Goal: Information Seeking & Learning: Check status

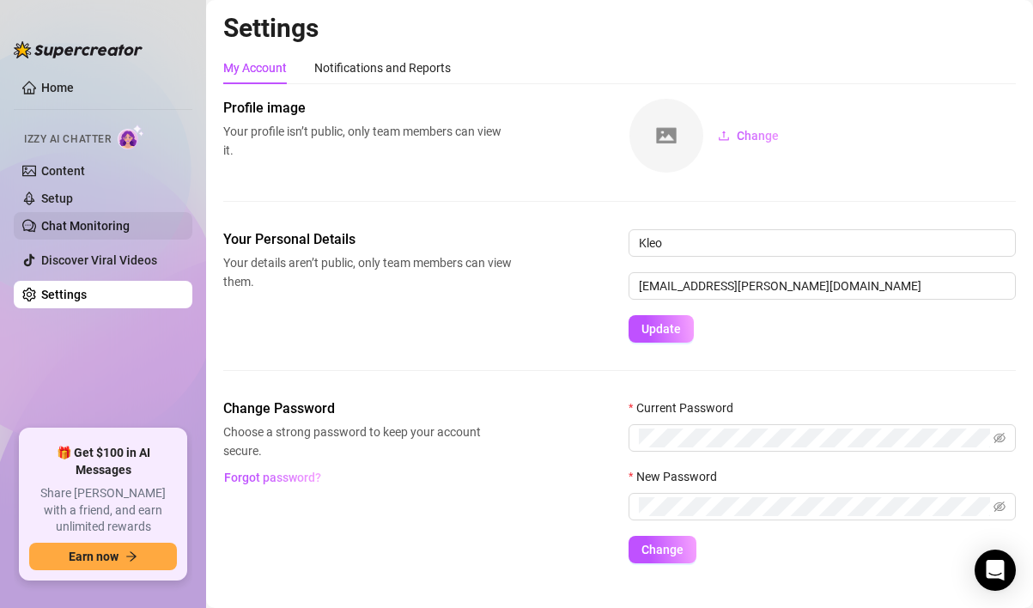
click at [130, 221] on link "Chat Monitoring" at bounding box center [85, 226] width 88 height 14
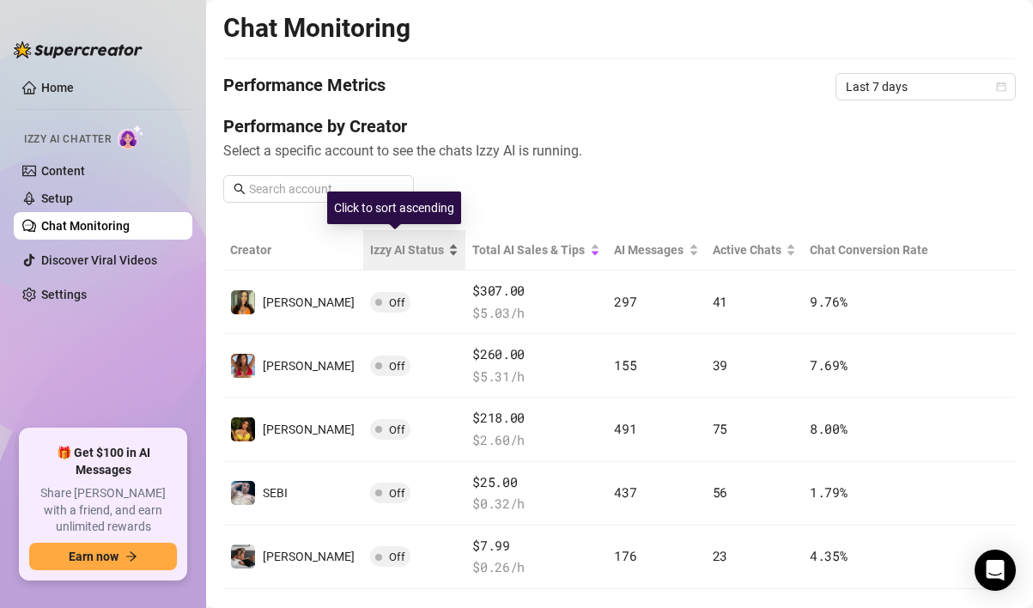
scroll to position [33, 0]
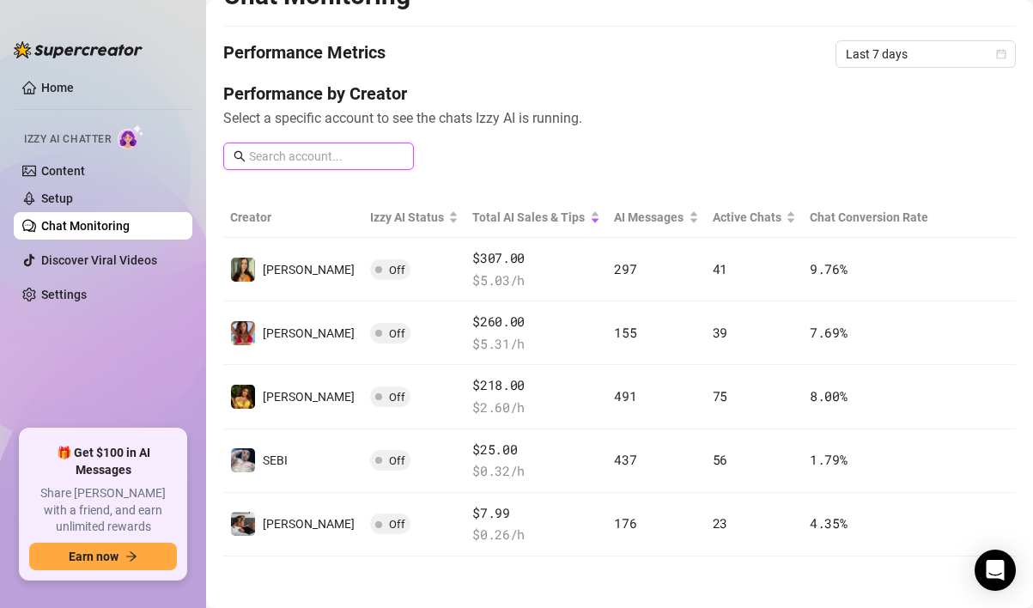
click at [312, 154] on input "text" at bounding box center [326, 156] width 155 height 19
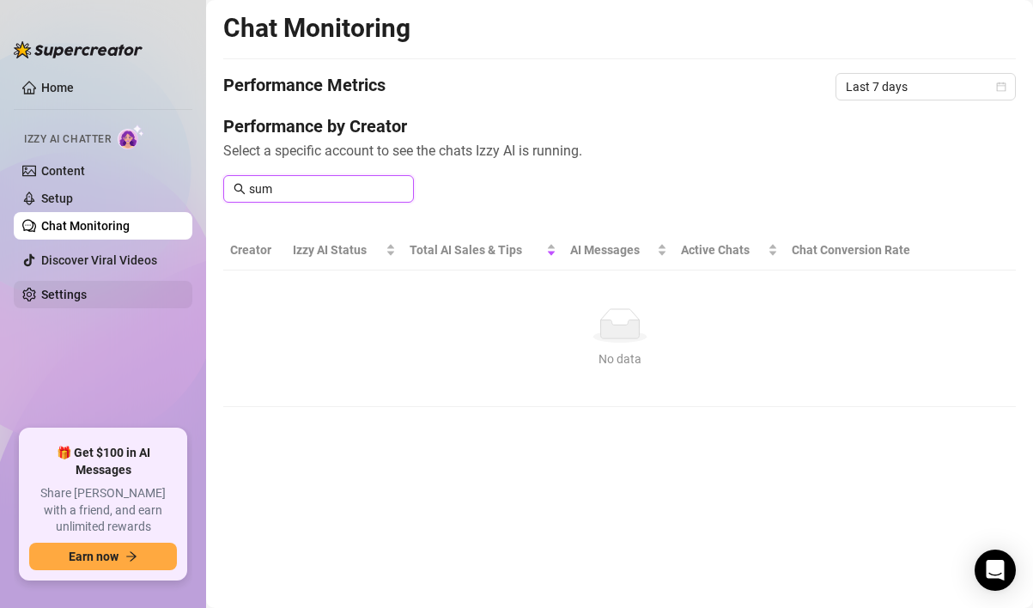
type input "sum"
click at [87, 296] on link "Settings" at bounding box center [64, 295] width 46 height 14
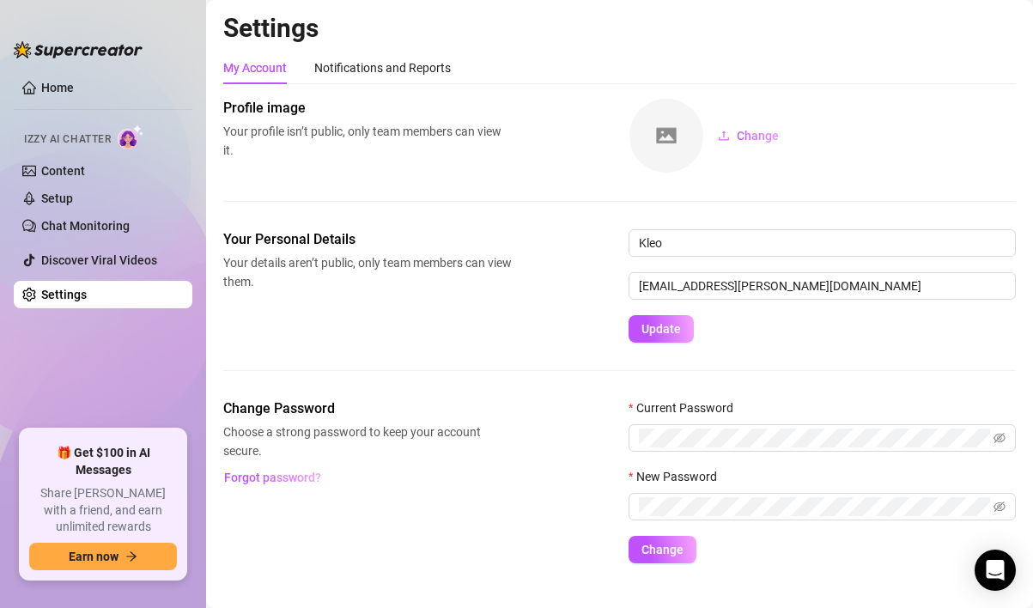
scroll to position [28, 0]
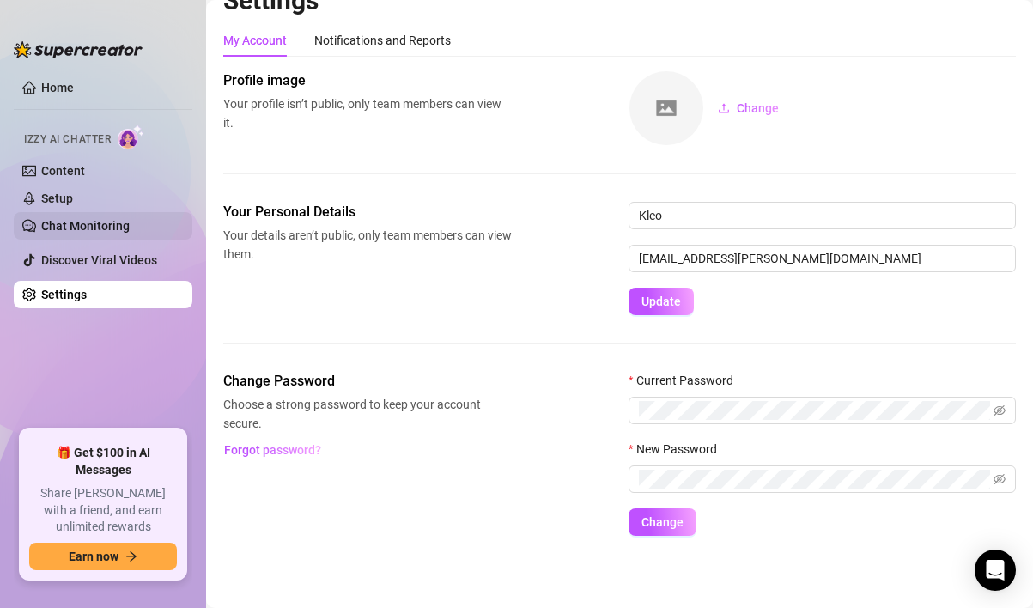
click at [106, 233] on link "Chat Monitoring" at bounding box center [85, 226] width 88 height 14
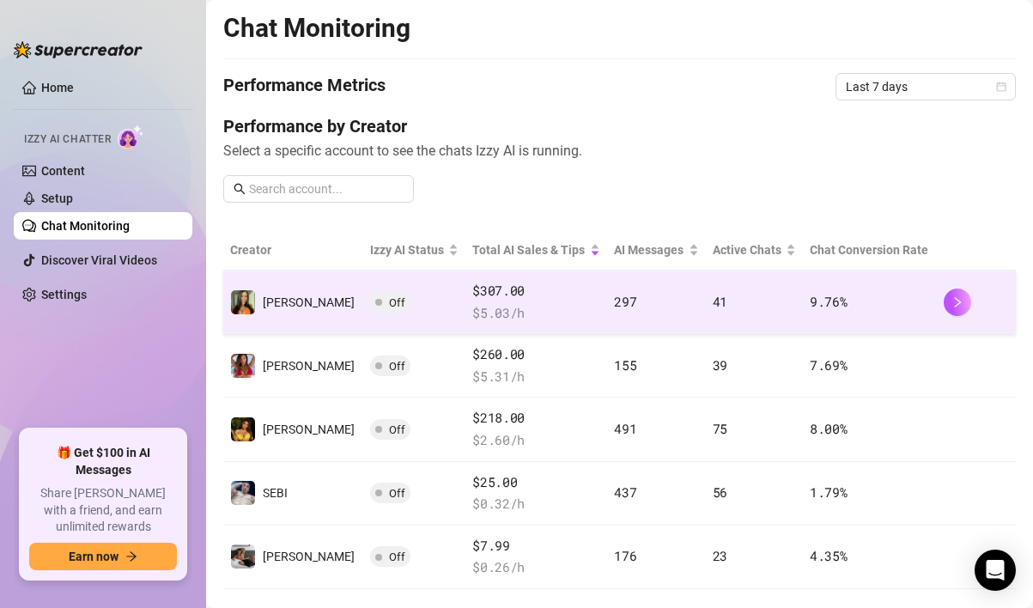
scroll to position [33, 0]
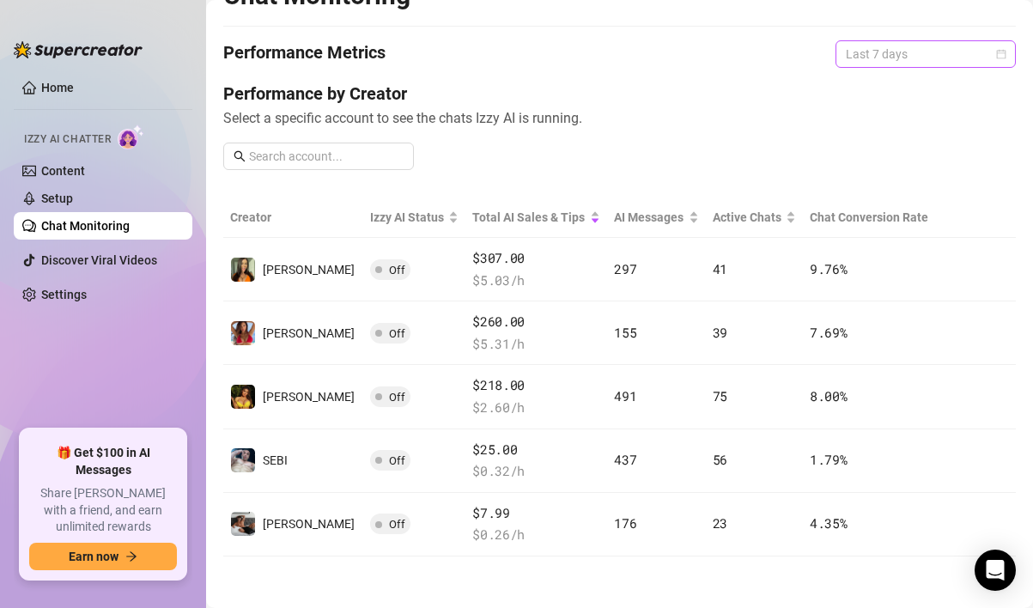
click at [940, 66] on span "Last 7 days" at bounding box center [926, 54] width 160 height 26
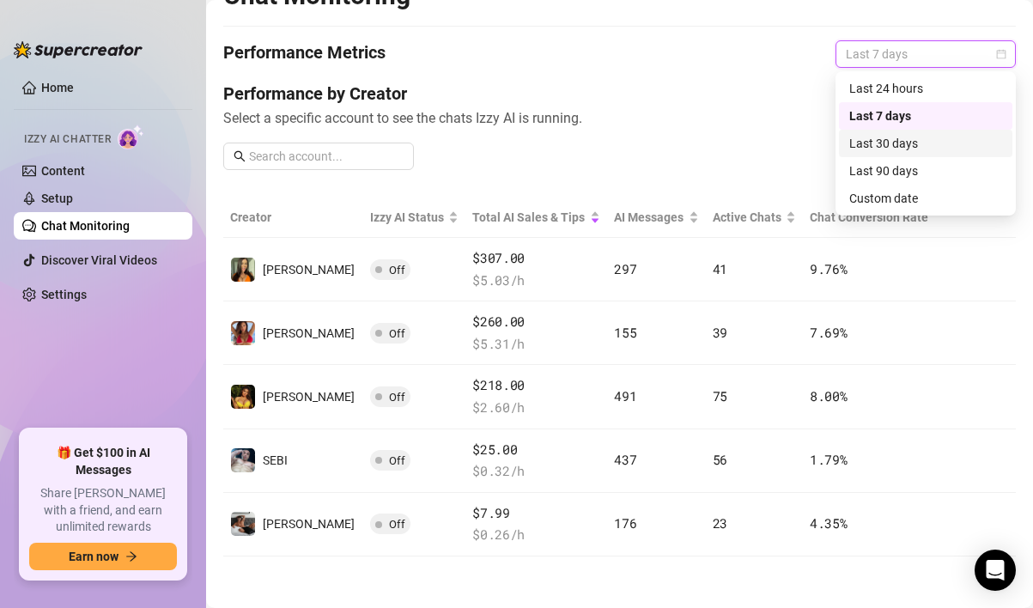
click at [932, 147] on div "Last 30 days" at bounding box center [925, 143] width 153 height 19
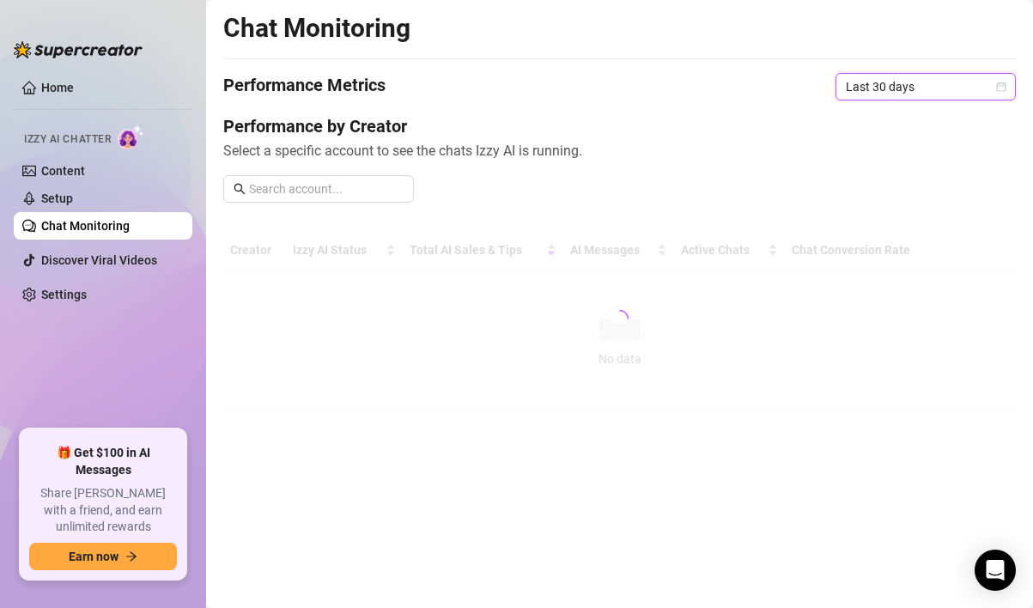
scroll to position [0, 0]
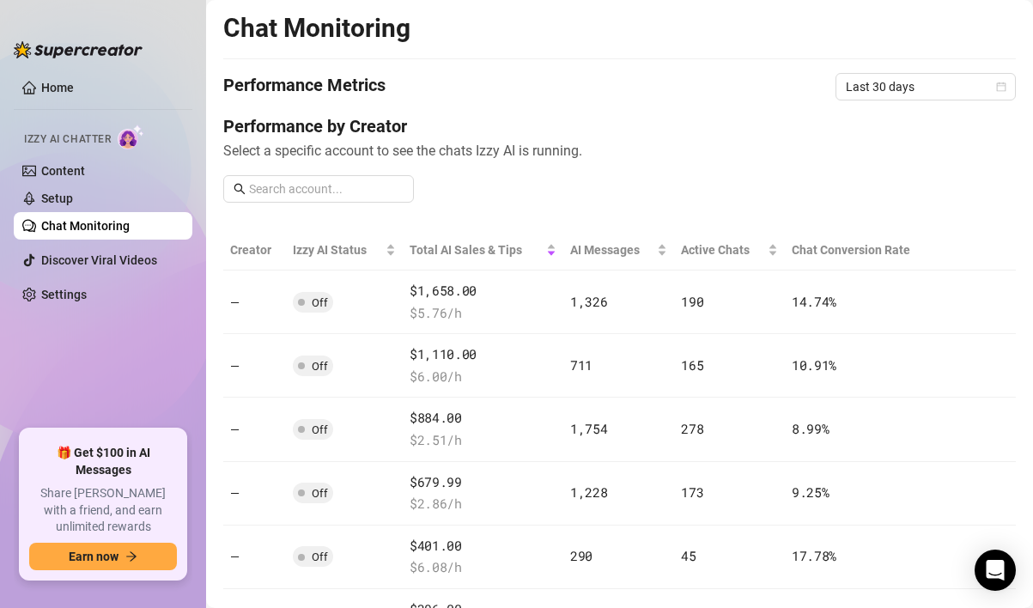
click at [763, 119] on h4 "Performance by Creator" at bounding box center [619, 126] width 793 height 24
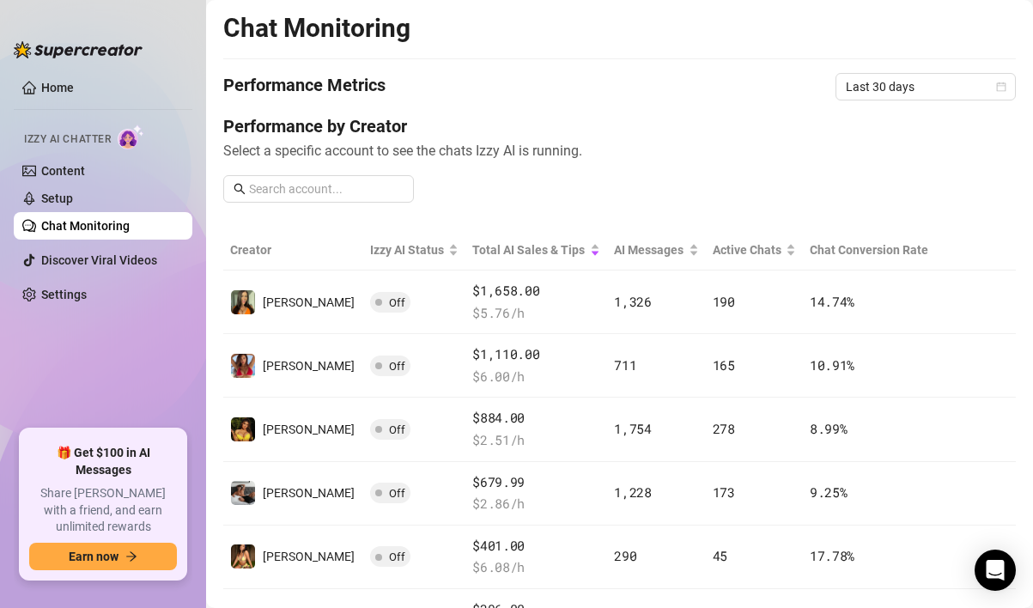
scroll to position [96, 0]
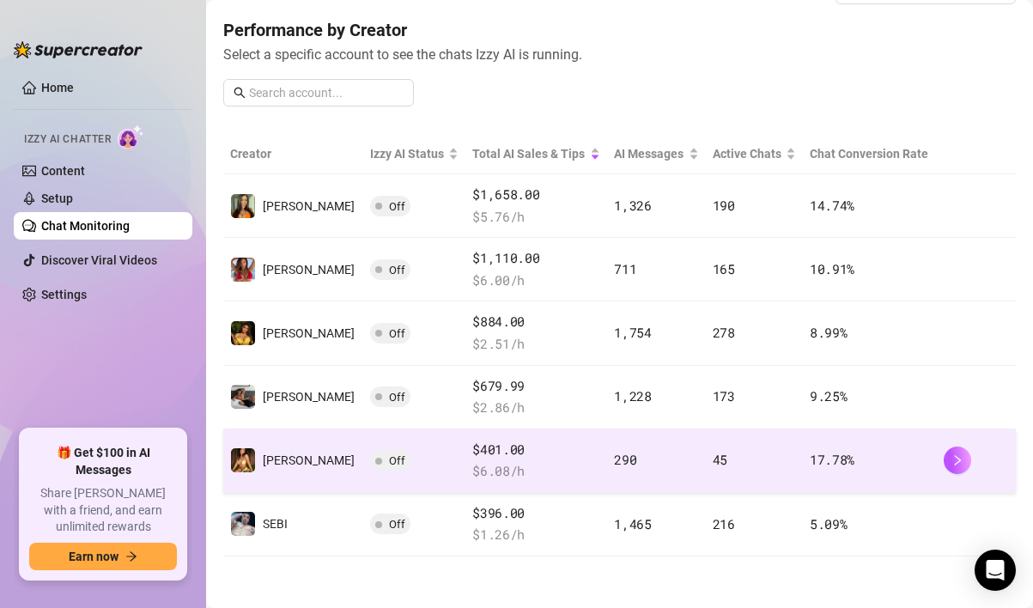
click at [389, 461] on span "Off" at bounding box center [397, 460] width 16 height 13
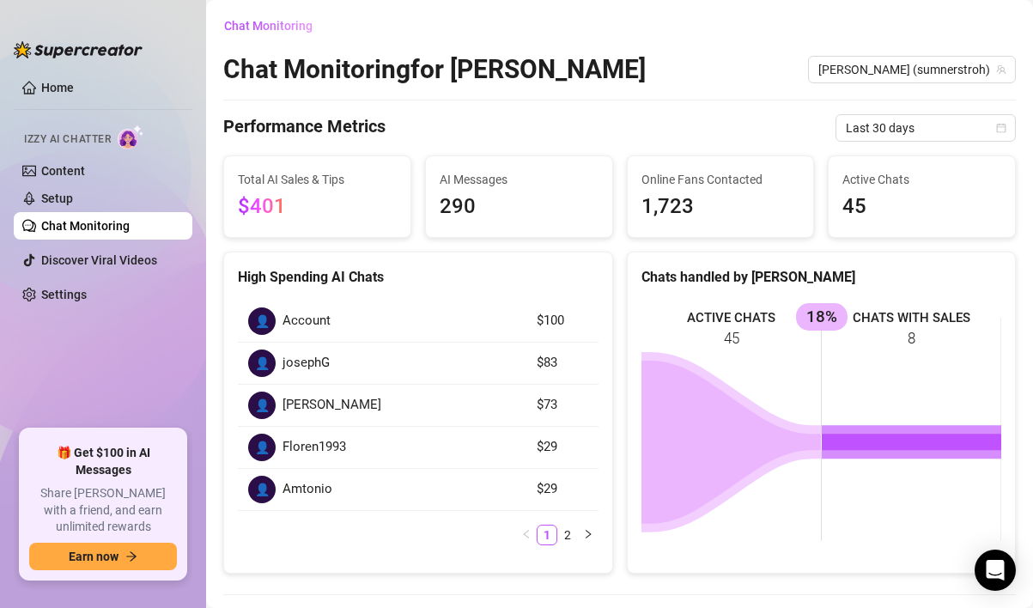
click at [334, 196] on span "$401" at bounding box center [317, 207] width 159 height 33
click at [130, 226] on link "Chat Monitoring" at bounding box center [85, 226] width 88 height 14
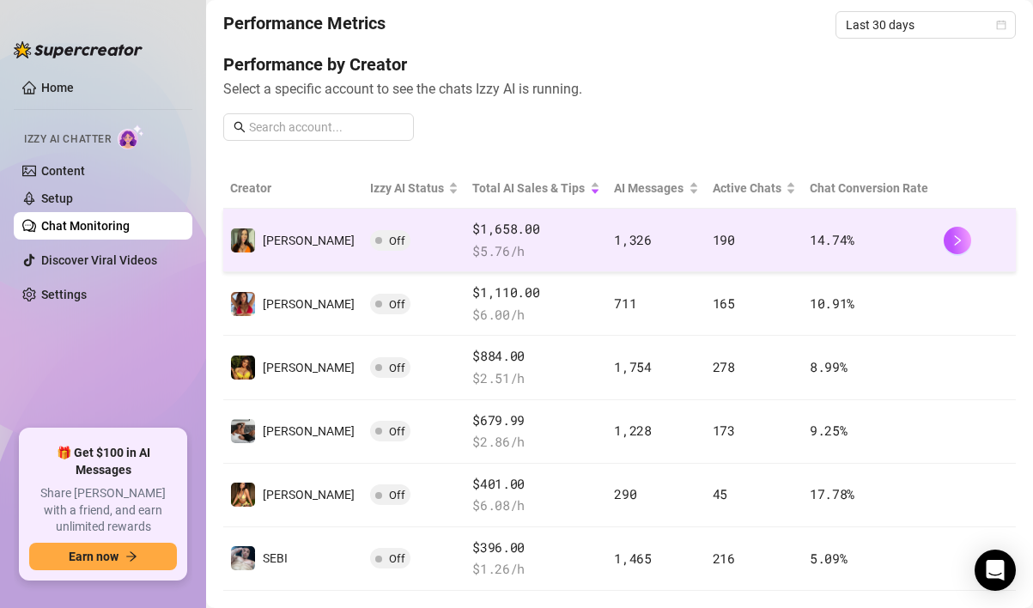
scroll to position [75, 0]
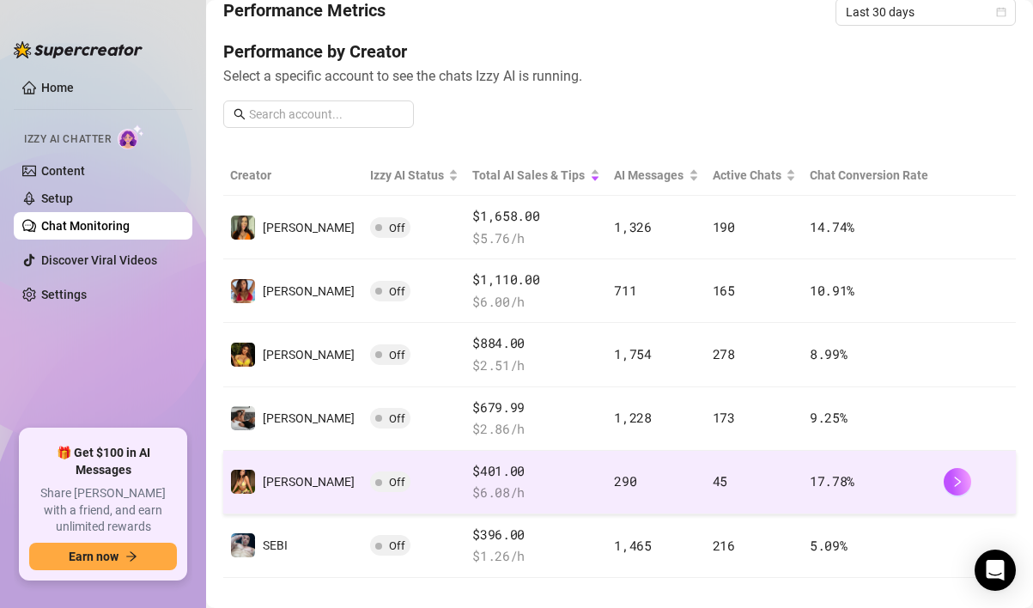
click at [389, 479] on span "Off" at bounding box center [397, 482] width 16 height 13
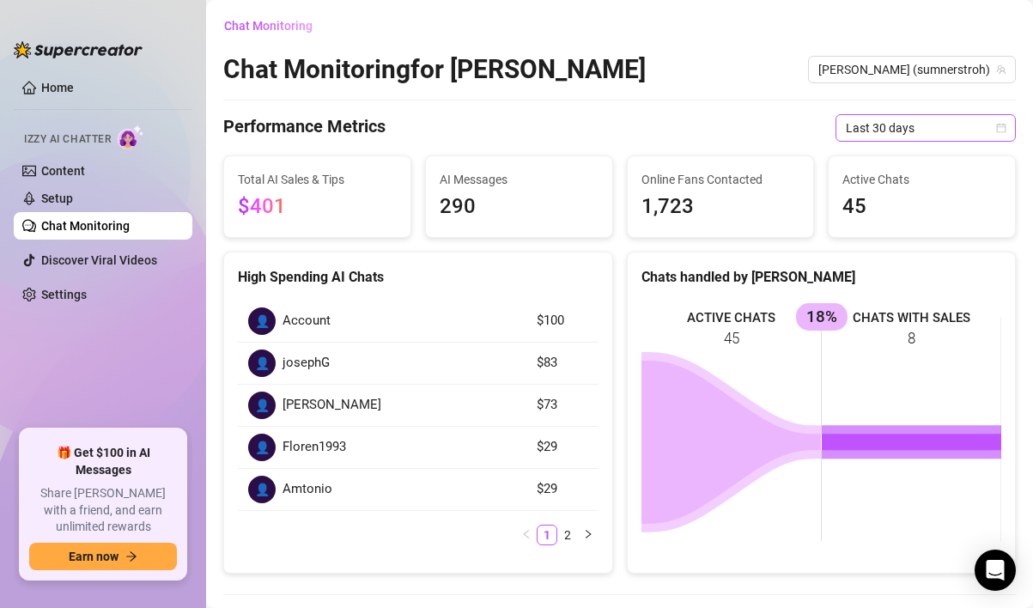
click at [892, 139] on span "Last 30 days" at bounding box center [926, 128] width 160 height 26
click at [745, 137] on div "Performance Metrics Last 30 days" at bounding box center [619, 127] width 793 height 27
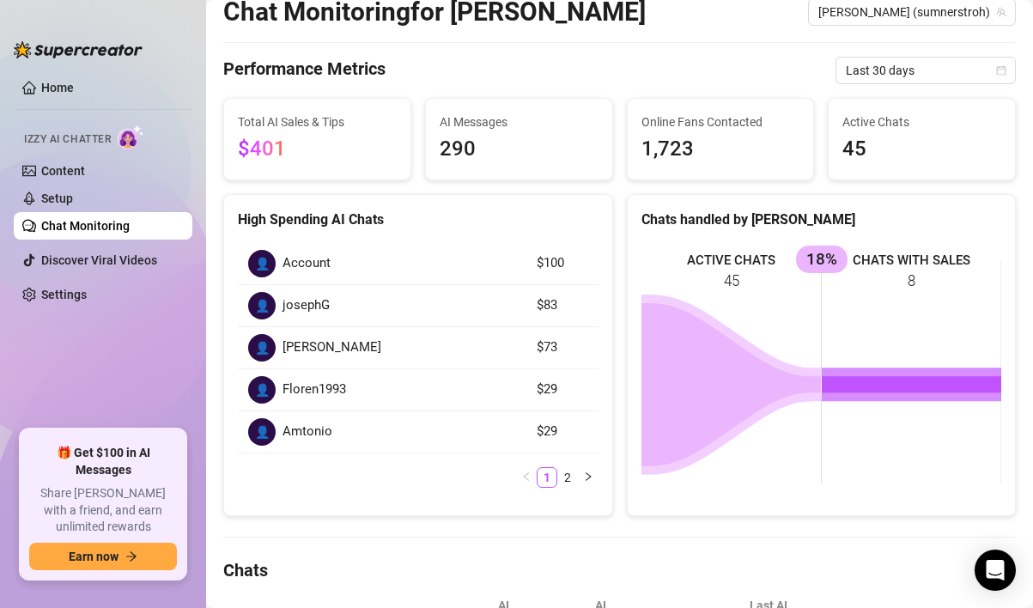
scroll to position [70, 0]
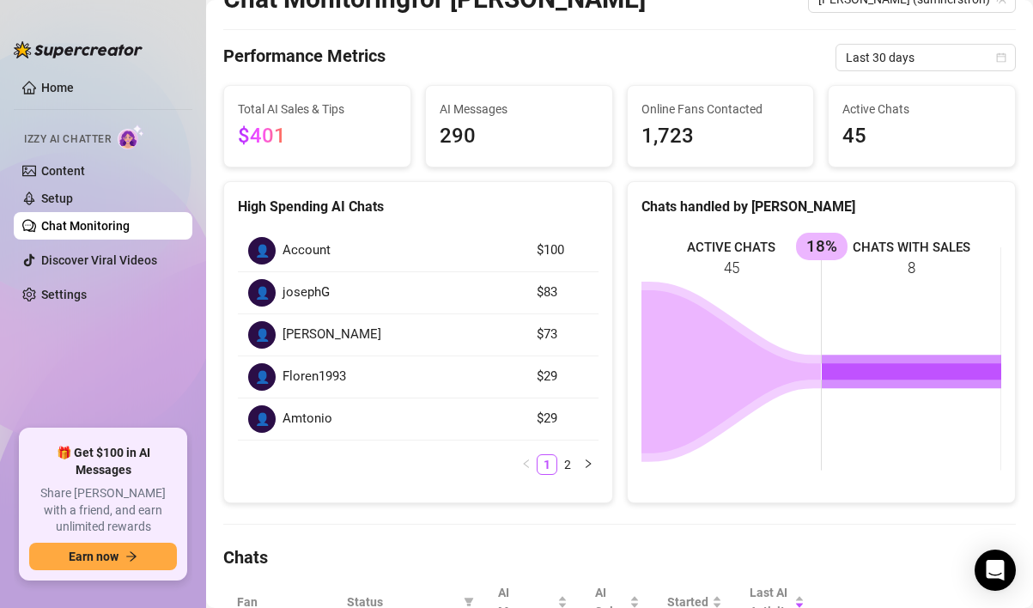
click at [123, 133] on img at bounding box center [131, 137] width 27 height 25
click at [87, 297] on link "Settings" at bounding box center [64, 295] width 46 height 14
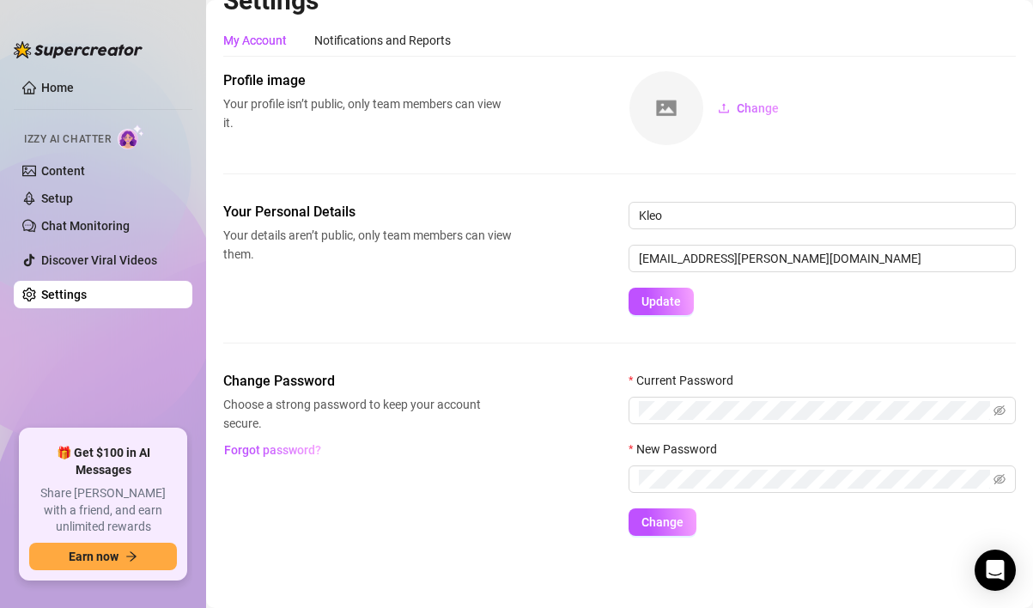
scroll to position [28, 0]
click at [114, 228] on link "Chat Monitoring" at bounding box center [85, 226] width 88 height 14
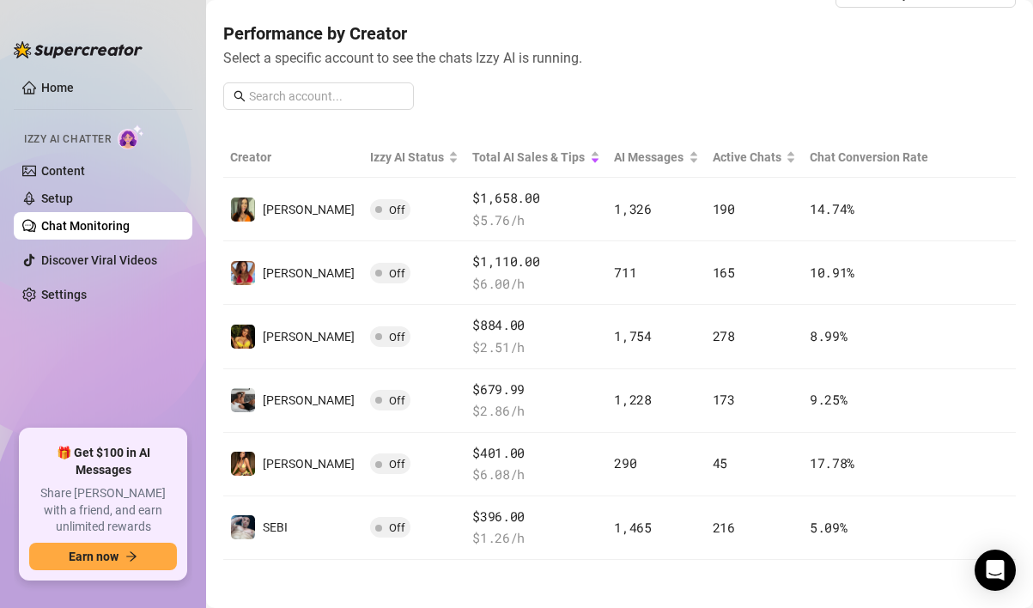
scroll to position [96, 0]
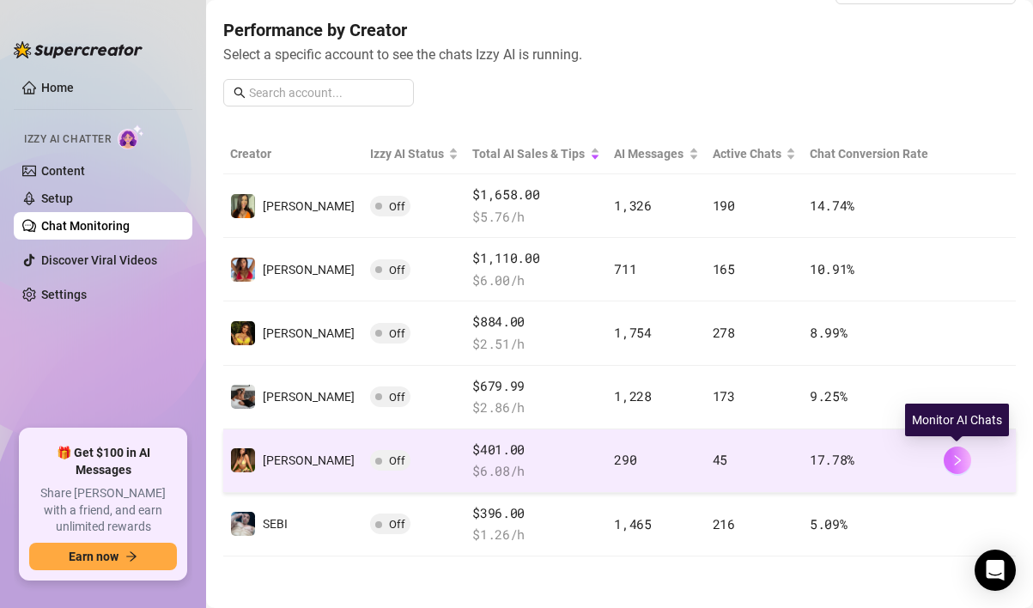
click at [958, 459] on icon "right" at bounding box center [958, 460] width 12 height 12
